Goal: Download file/media

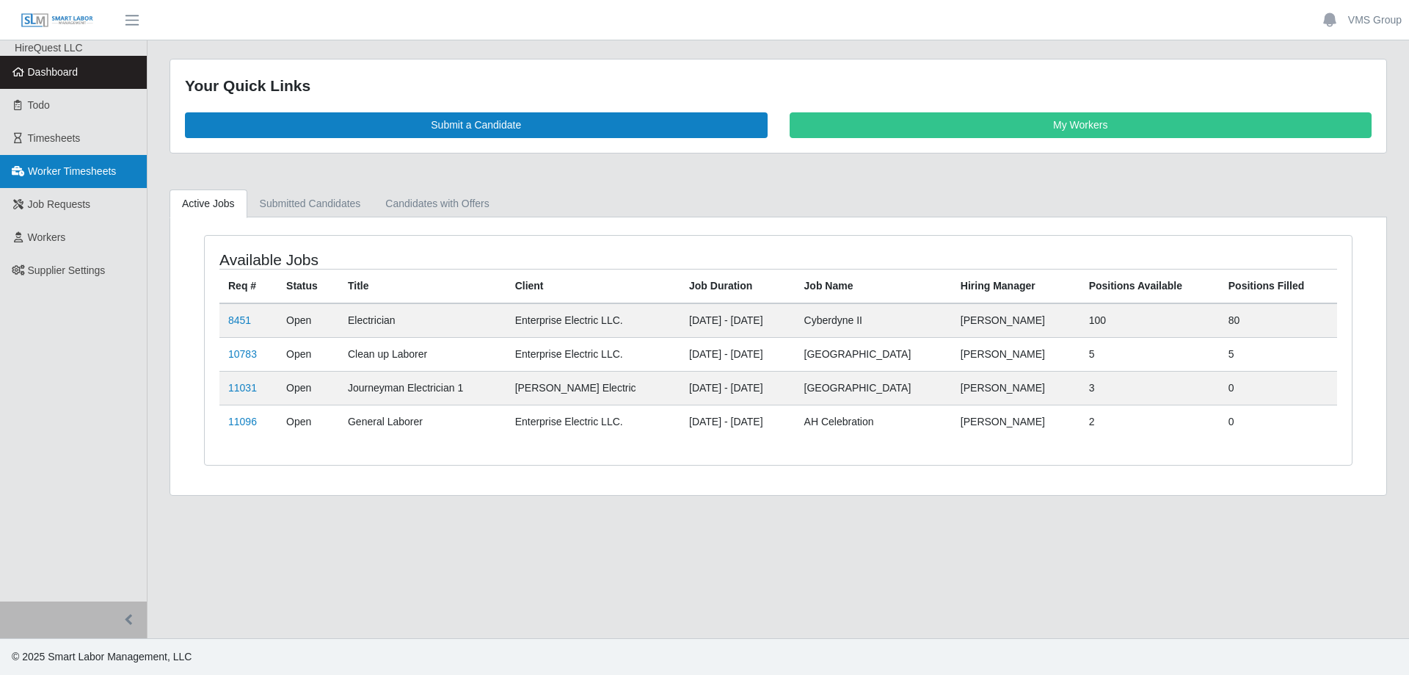
click at [114, 174] on span "Worker Timesheets" at bounding box center [72, 171] width 88 height 12
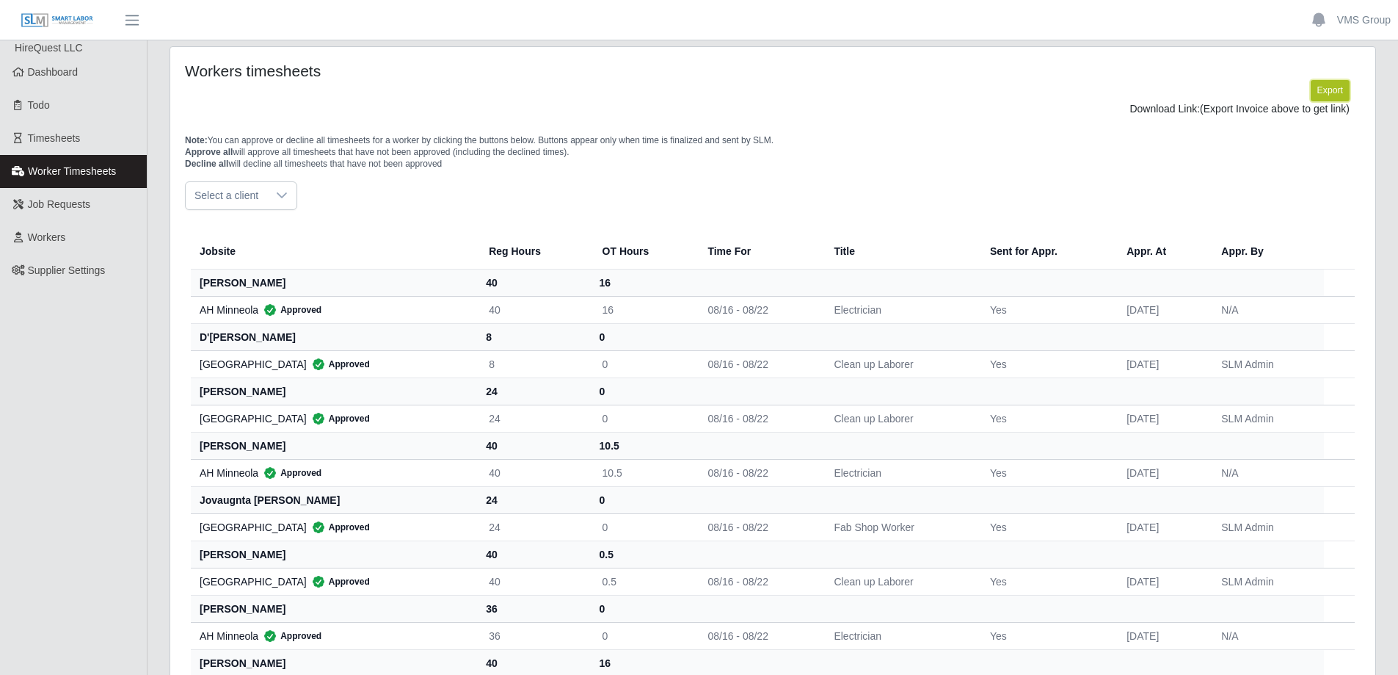
click at [1320, 84] on button "Export" at bounding box center [1330, 90] width 39 height 21
click at [1241, 112] on link "[URL][DOMAIN_NAME]" at bounding box center [1295, 109] width 109 height 12
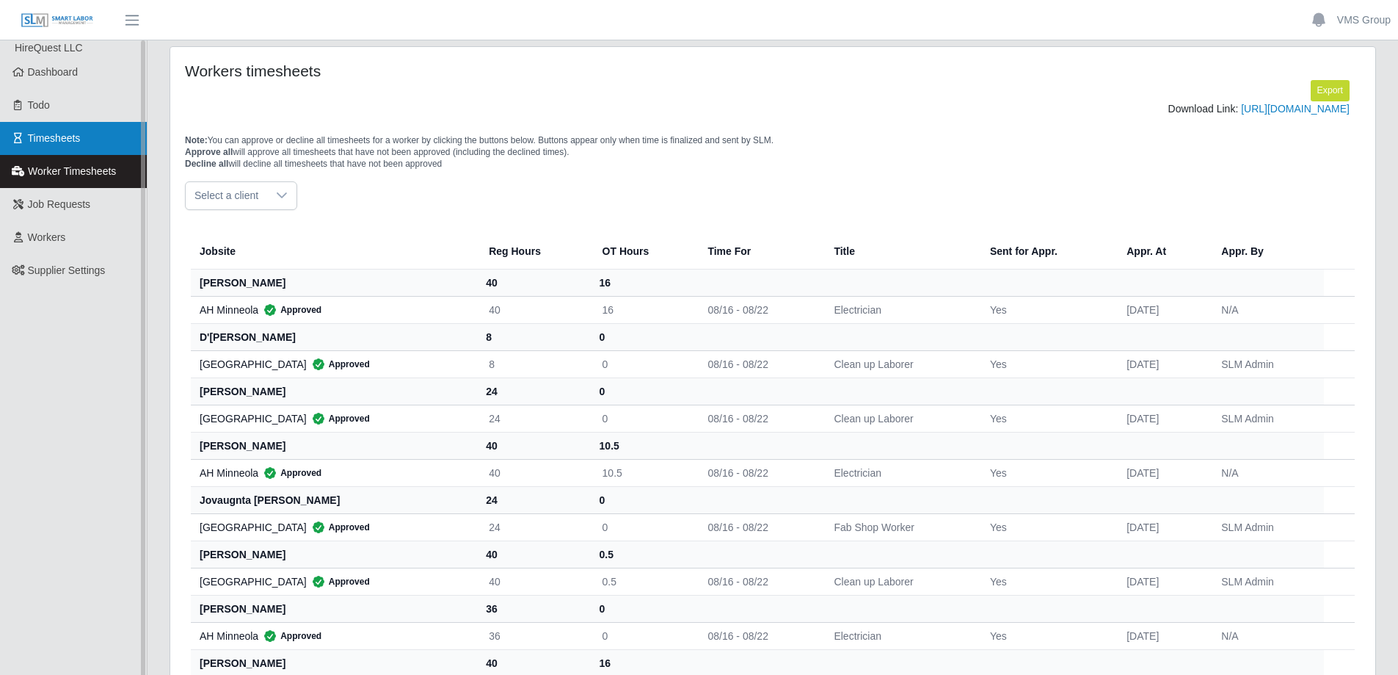
click at [69, 137] on span "Timesheets" at bounding box center [54, 138] width 53 height 12
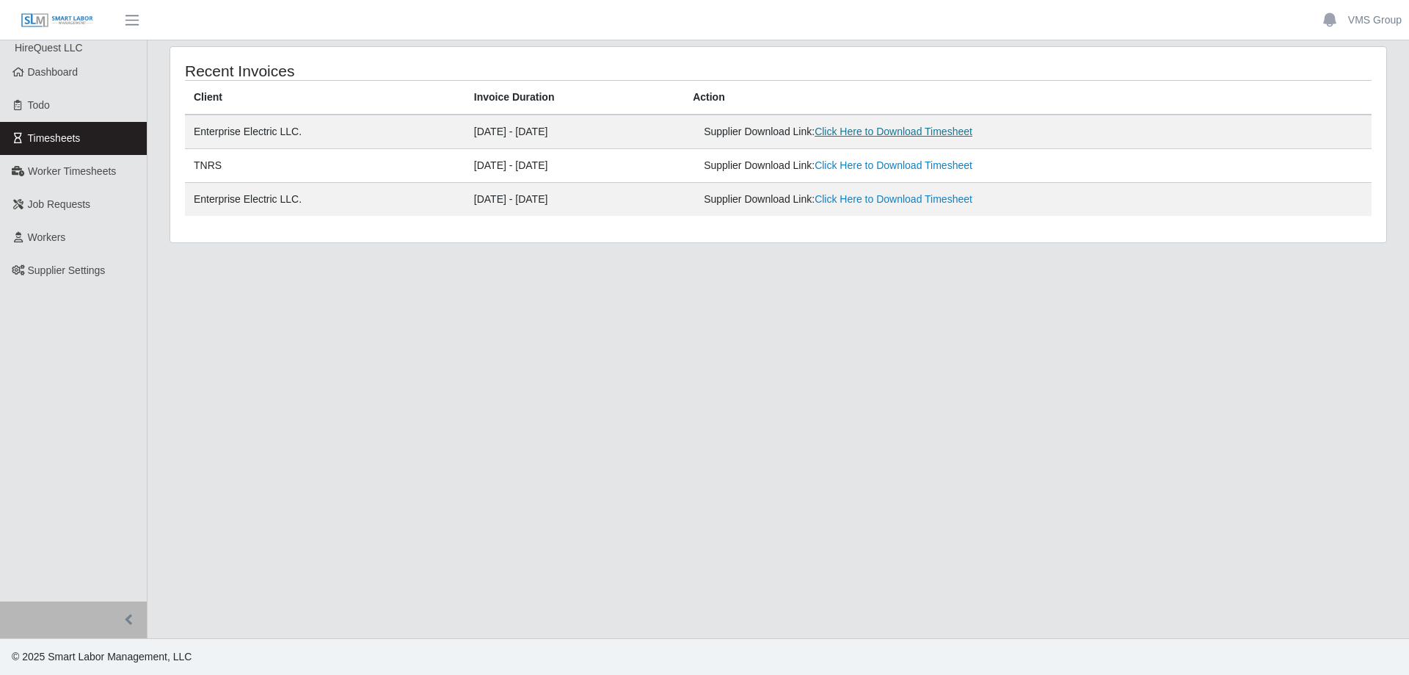
click at [890, 133] on link "Click Here to Download Timesheet" at bounding box center [894, 132] width 158 height 12
click at [462, 371] on main "Recent Invoices Client Invoice Duration Action Enterprise Electric LLC. [DATE] …" at bounding box center [779, 338] width 1262 height 597
